Goal: Task Accomplishment & Management: Manage account settings

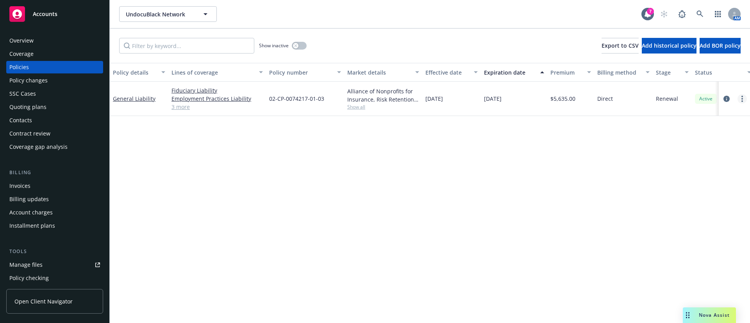
click at [742, 100] on circle "more" at bounding box center [742, 101] width 2 height 2
click at [688, 144] on link "End policy" at bounding box center [701, 146] width 92 height 16
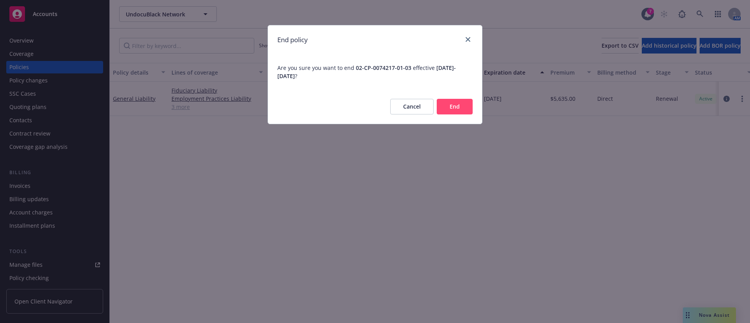
click at [454, 105] on button "End" at bounding box center [455, 107] width 36 height 16
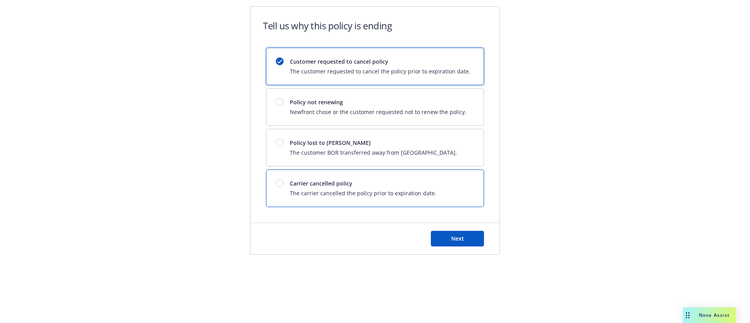
click at [411, 189] on div "Carrier cancelled policy The carrier cancelled the policy prior to expiration d…" at bounding box center [363, 188] width 146 height 18
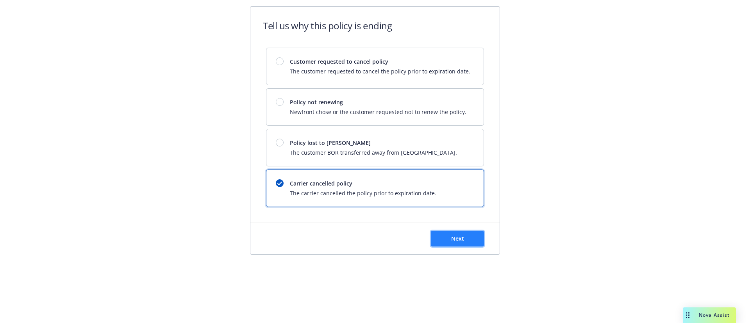
click at [459, 238] on span "Next" at bounding box center [457, 238] width 13 height 7
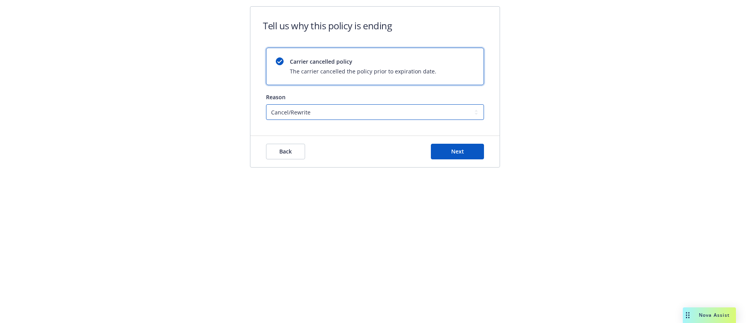
click at [324, 117] on select "Cancel/Rewrite Lost carrier appointment Compliance/Non-payment Lost on BOR" at bounding box center [375, 112] width 218 height 16
click at [266, 104] on select "Cancel/Rewrite Lost carrier appointment Compliance/Non-payment Lost on BOR" at bounding box center [375, 112] width 218 height 16
drag, startPoint x: 316, startPoint y: 112, endPoint x: 328, endPoint y: 114, distance: 12.6
click at [315, 112] on select "Cancel/Rewrite Lost carrier appointment Compliance/Non-payment Lost on BOR" at bounding box center [375, 112] width 218 height 16
select select "Compliance/Non-payment"
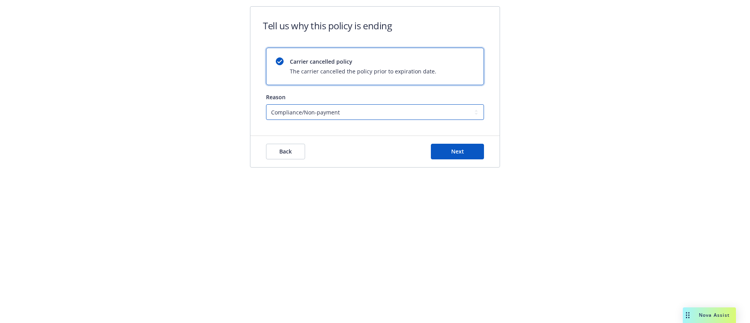
click at [266, 104] on select "Cancel/Rewrite Lost carrier appointment Compliance/Non-payment Lost on BOR" at bounding box center [375, 112] width 218 height 16
click at [451, 154] on span "Next" at bounding box center [457, 151] width 13 height 7
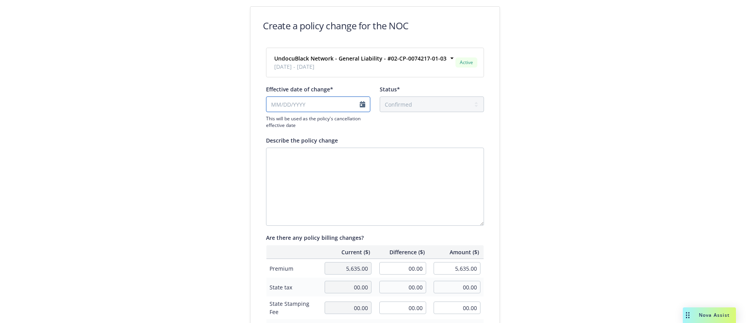
select select "September"
select select "2025"
click at [350, 107] on input "Effective date of change*" at bounding box center [318, 104] width 104 height 16
click at [209, 160] on div "Create a policy change for the NOC UndocuBlack Network - General Liability - #0…" at bounding box center [375, 268] width 750 height 536
click at [548, 200] on div "Create a policy change for the NOC UndocuBlack Network - General Liability - #0…" at bounding box center [375, 268] width 750 height 536
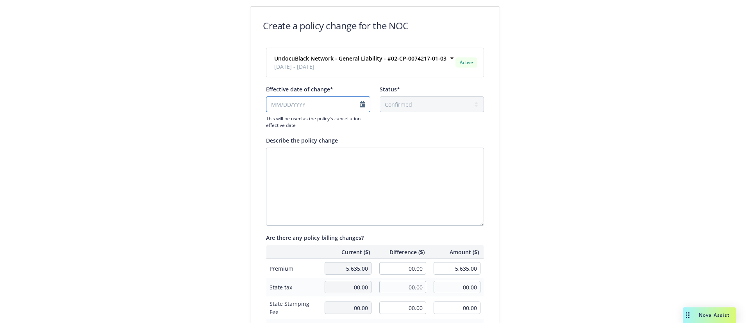
click at [332, 105] on input "Effective date of change*" at bounding box center [318, 104] width 104 height 16
select select "September"
select select "2025"
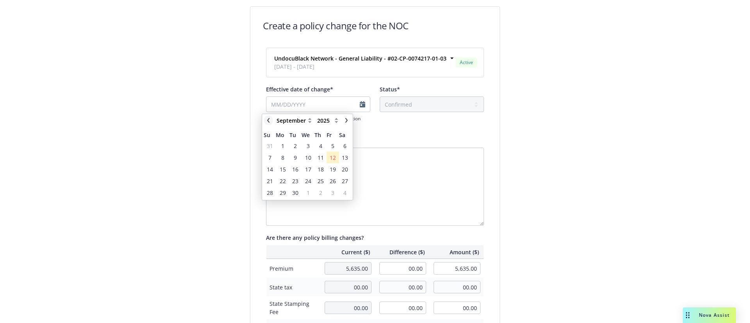
click at [268, 119] on icon "chevronLeft" at bounding box center [268, 120] width 2 height 5
select select "August"
click at [297, 181] on span "19" at bounding box center [295, 181] width 6 height 8
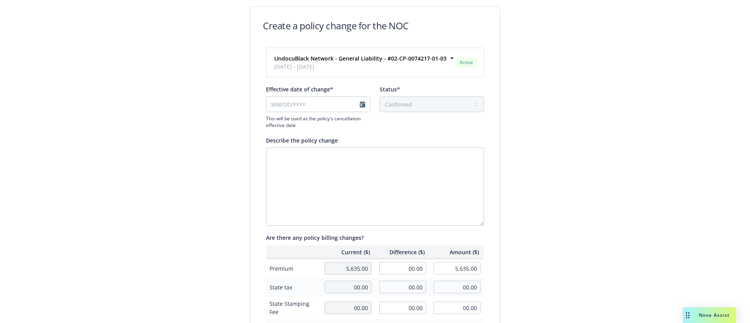
type input "[DATE]"
click at [560, 157] on div "Create a policy change for the NOC UndocuBlack Network - General Liability - #0…" at bounding box center [375, 268] width 750 height 536
click at [422, 189] on textarea "Describe the policy change" at bounding box center [375, 187] width 218 height 78
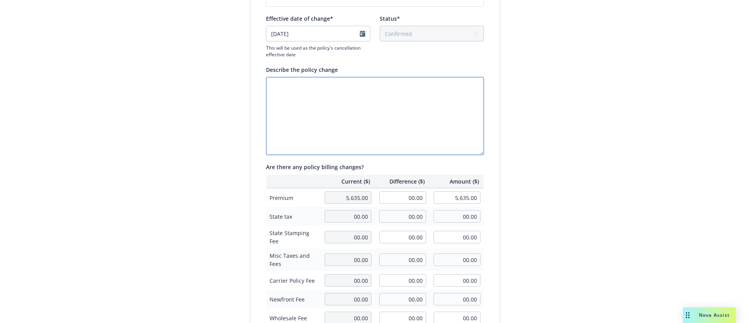
scroll to position [213, 0]
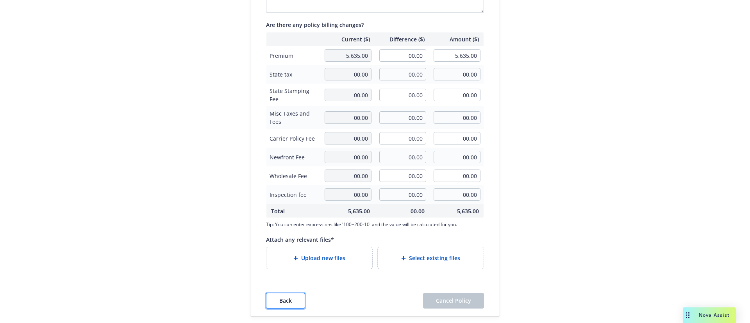
click at [279, 298] on span "Back" at bounding box center [285, 300] width 12 height 7
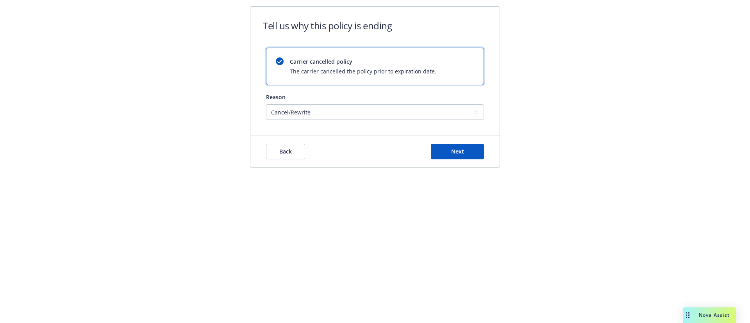
scroll to position [0, 0]
click at [455, 151] on span "Next" at bounding box center [457, 151] width 13 height 7
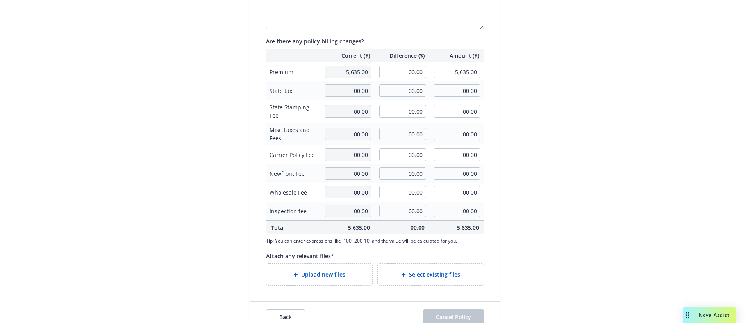
scroll to position [213, 0]
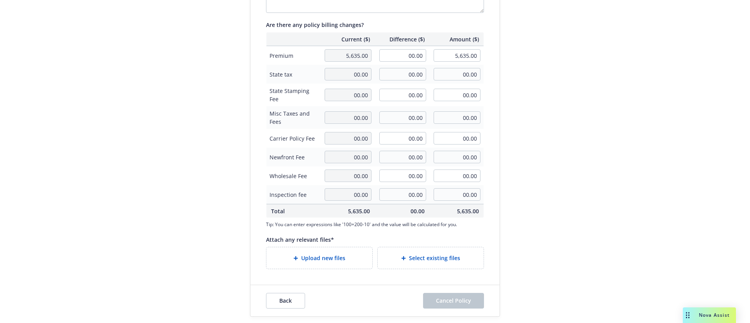
click at [328, 260] on span "Upload new files" at bounding box center [323, 258] width 44 height 8
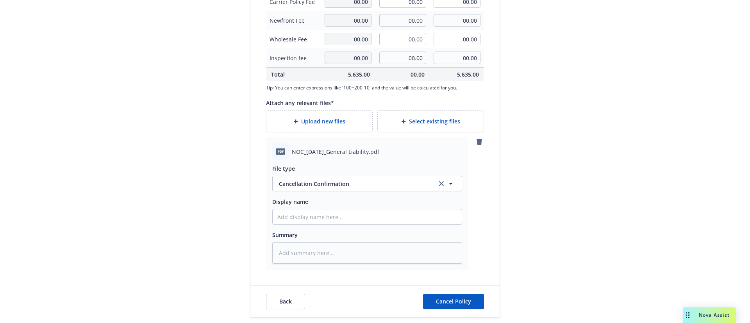
scroll to position [350, 0]
click at [342, 182] on span "Cancellation Confirmation" at bounding box center [354, 183] width 150 height 8
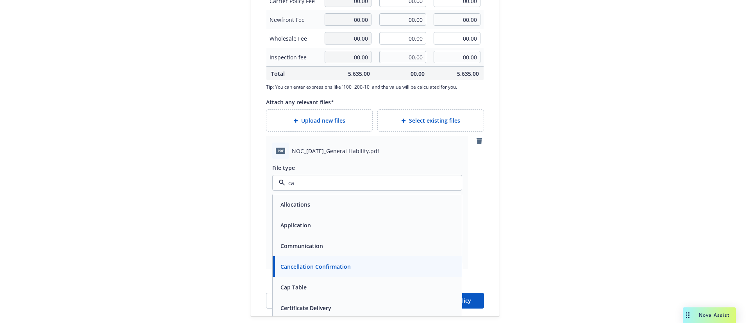
type input "can"
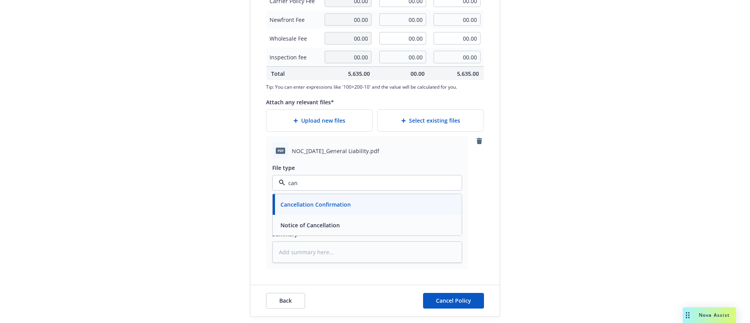
click at [339, 223] on div "Notice of Cancellation" at bounding box center [367, 224] width 180 height 11
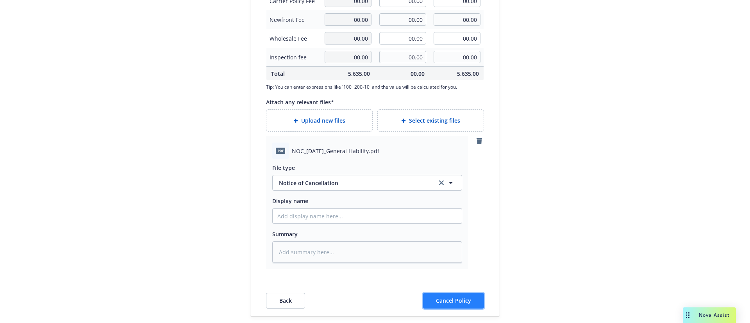
click at [457, 302] on span "Cancel Policy" at bounding box center [453, 300] width 35 height 7
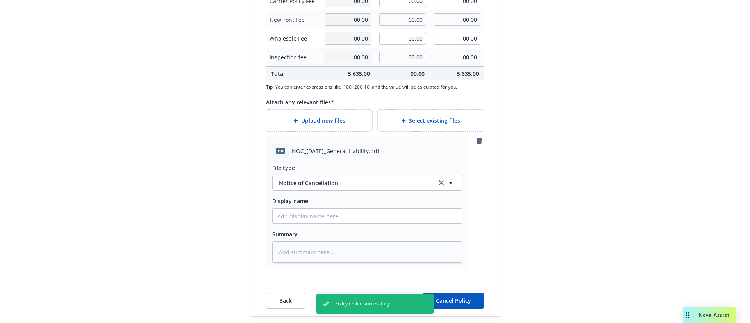
type textarea "x"
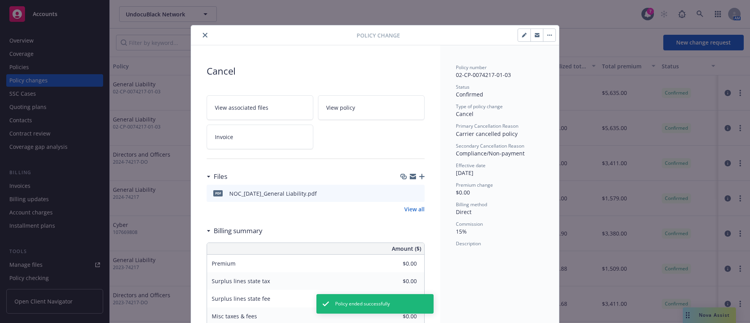
click at [202, 38] on button "close" at bounding box center [204, 34] width 9 height 9
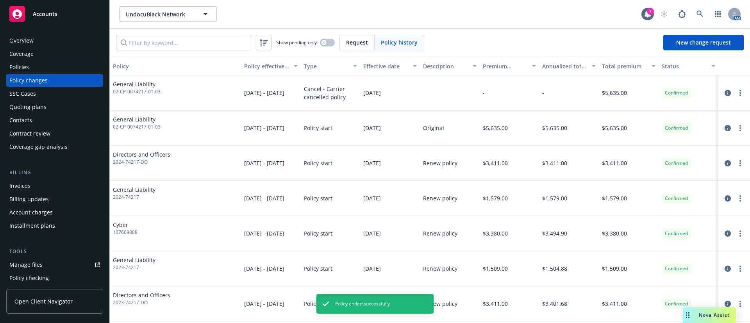
click at [60, 66] on div "Policies" at bounding box center [54, 67] width 91 height 12
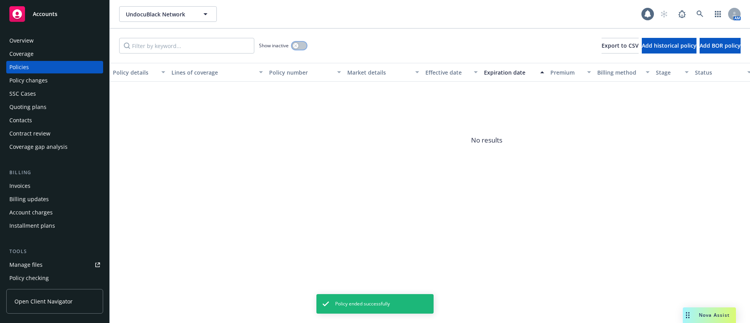
click at [299, 48] on button "button" at bounding box center [299, 46] width 15 height 8
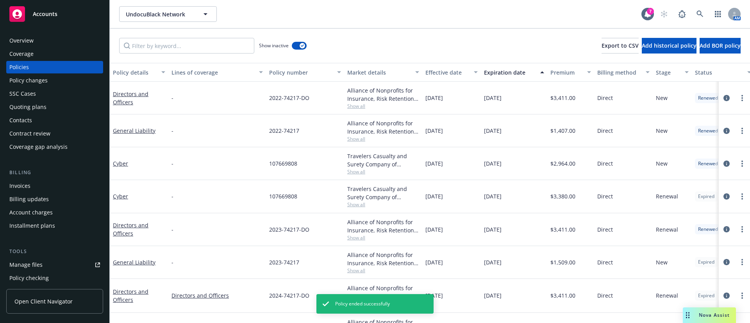
click at [505, 73] on div "Expiration date" at bounding box center [510, 72] width 52 height 8
